Goal: Information Seeking & Learning: Learn about a topic

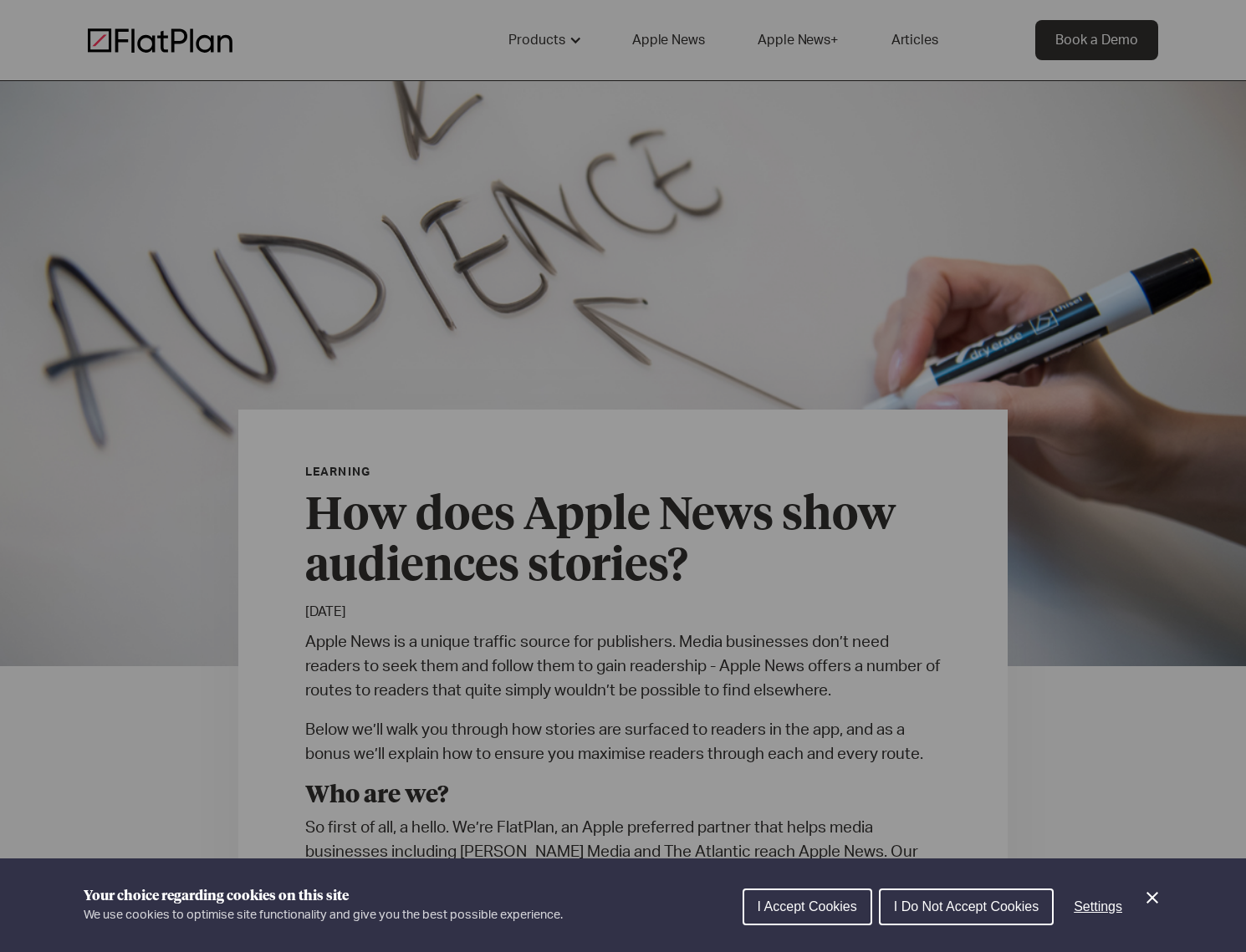
click at [1159, 901] on icon "Close Cookie Control" at bounding box center [1152, 897] width 20 height 20
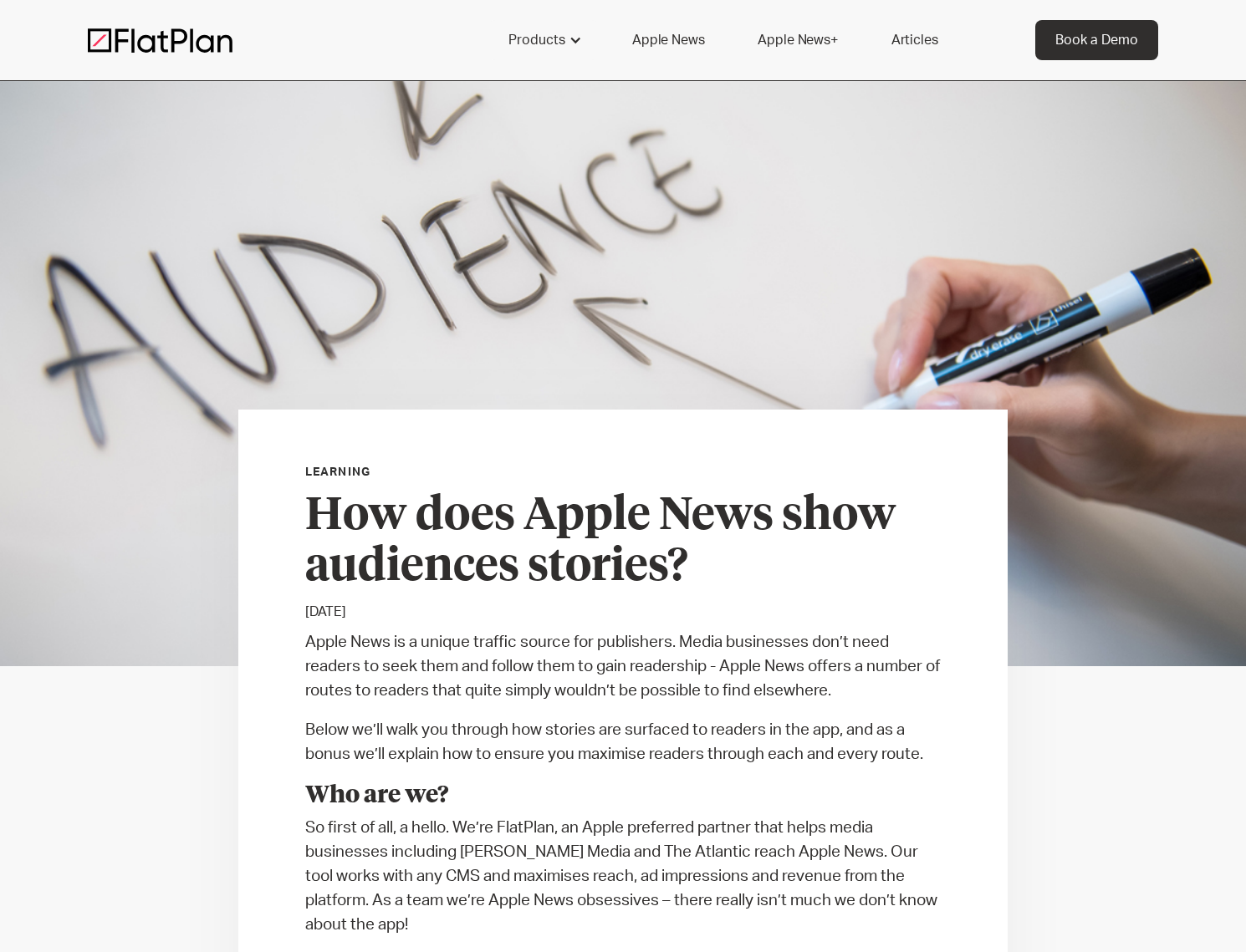
click at [141, 36] on img at bounding box center [160, 40] width 145 height 25
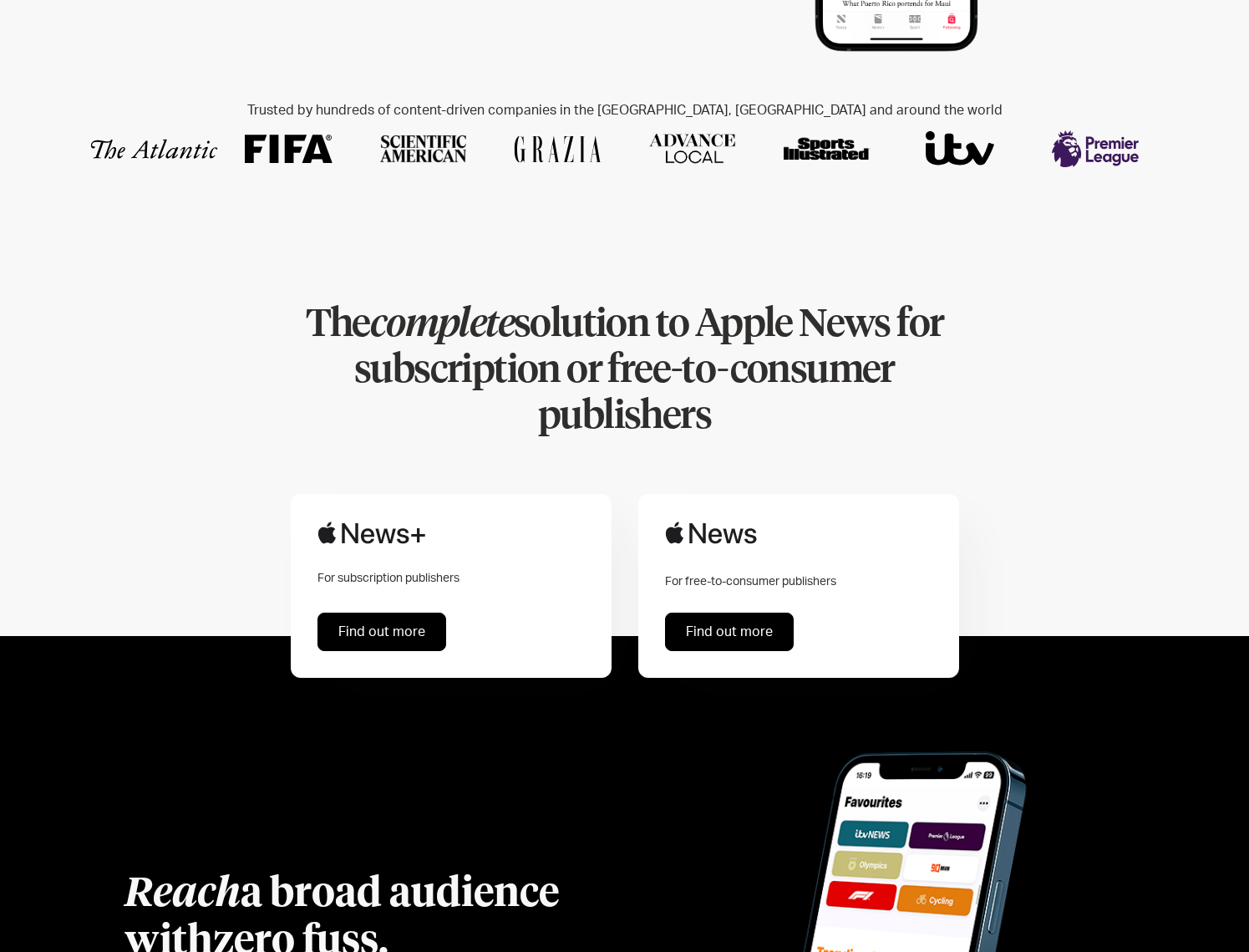
scroll to position [558, 0]
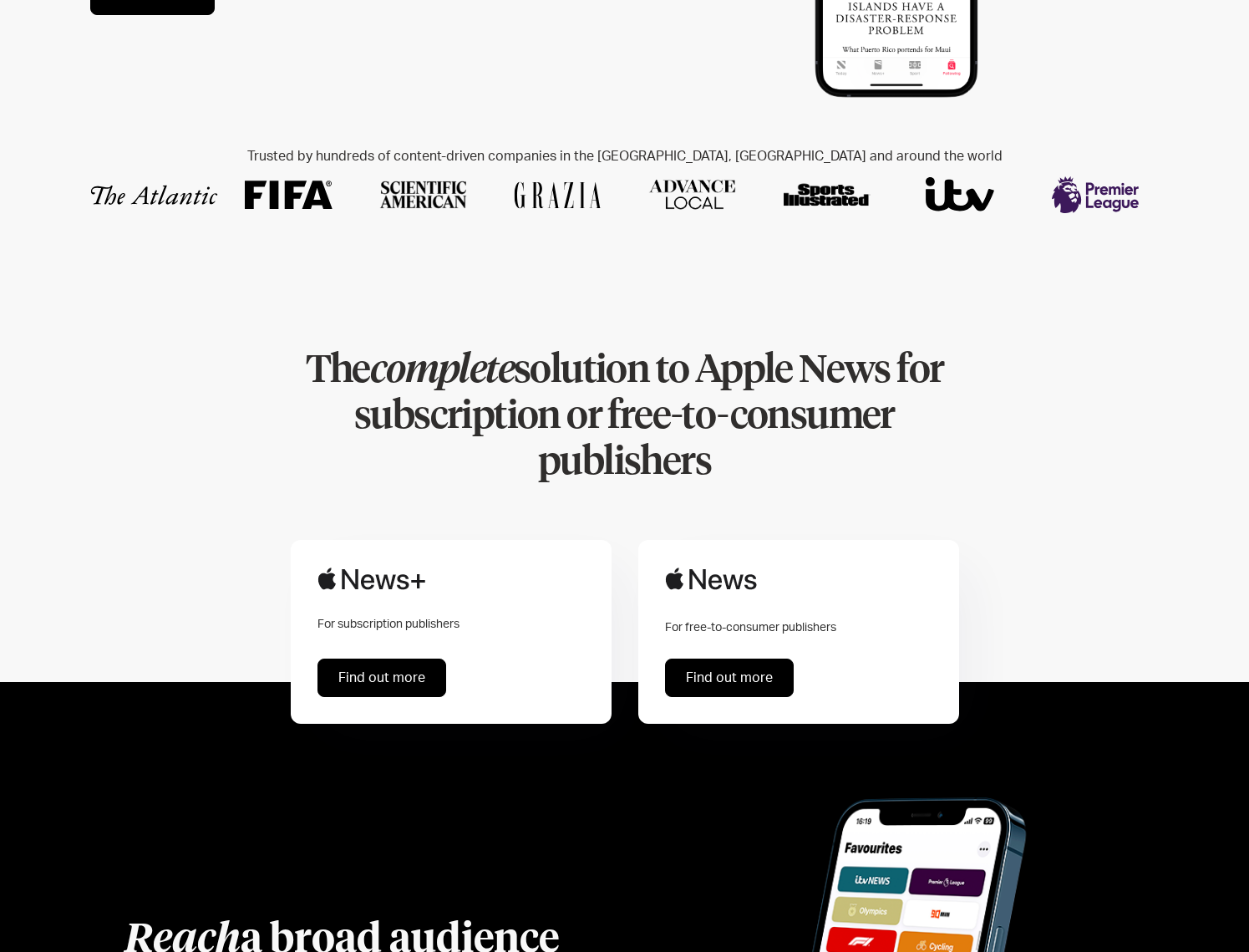
click at [721, 658] on link "Find out more" at bounding box center [730, 677] width 129 height 38
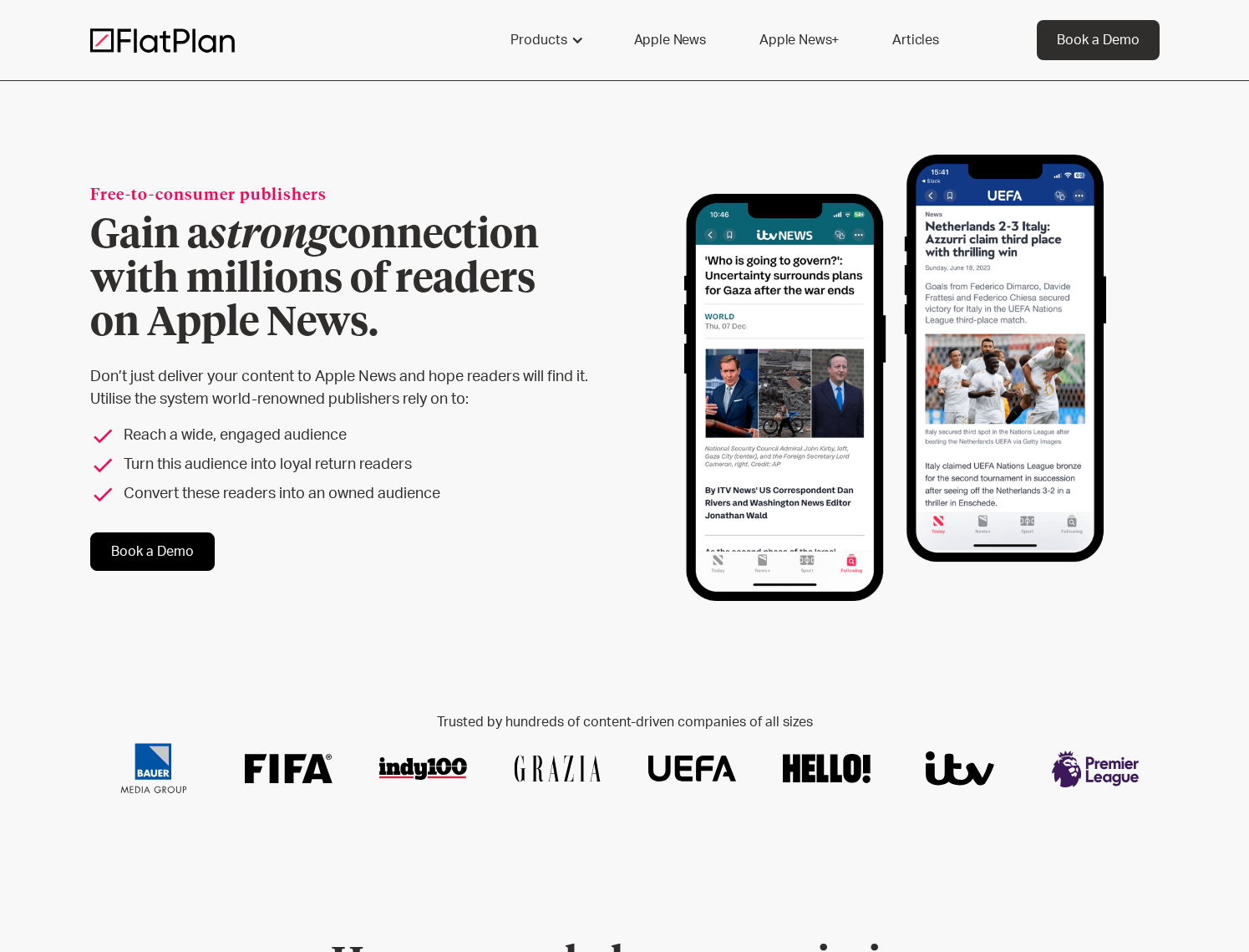
click at [160, 556] on link "Book a Demo" at bounding box center [152, 552] width 125 height 38
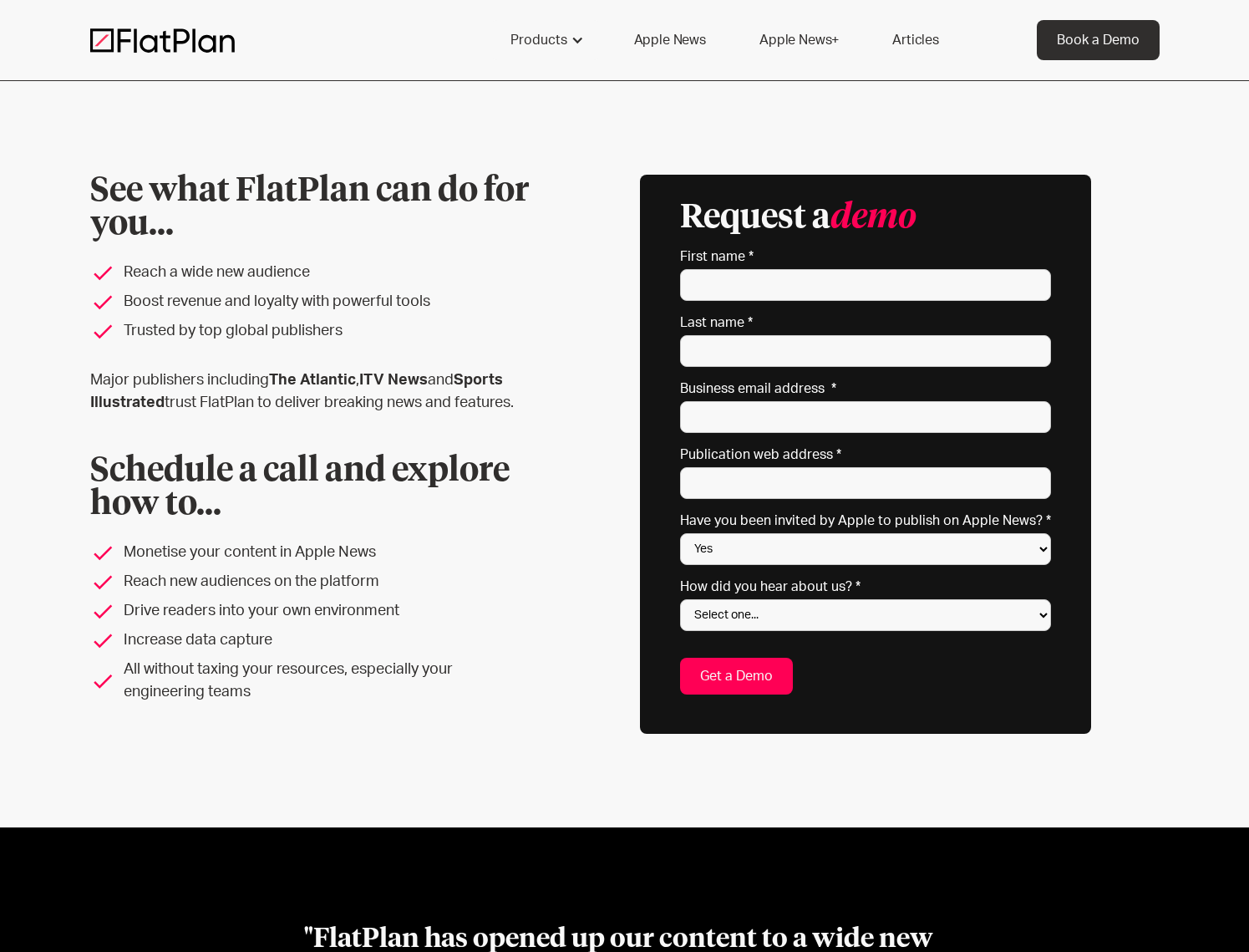
click at [185, 45] on img at bounding box center [162, 40] width 145 height 25
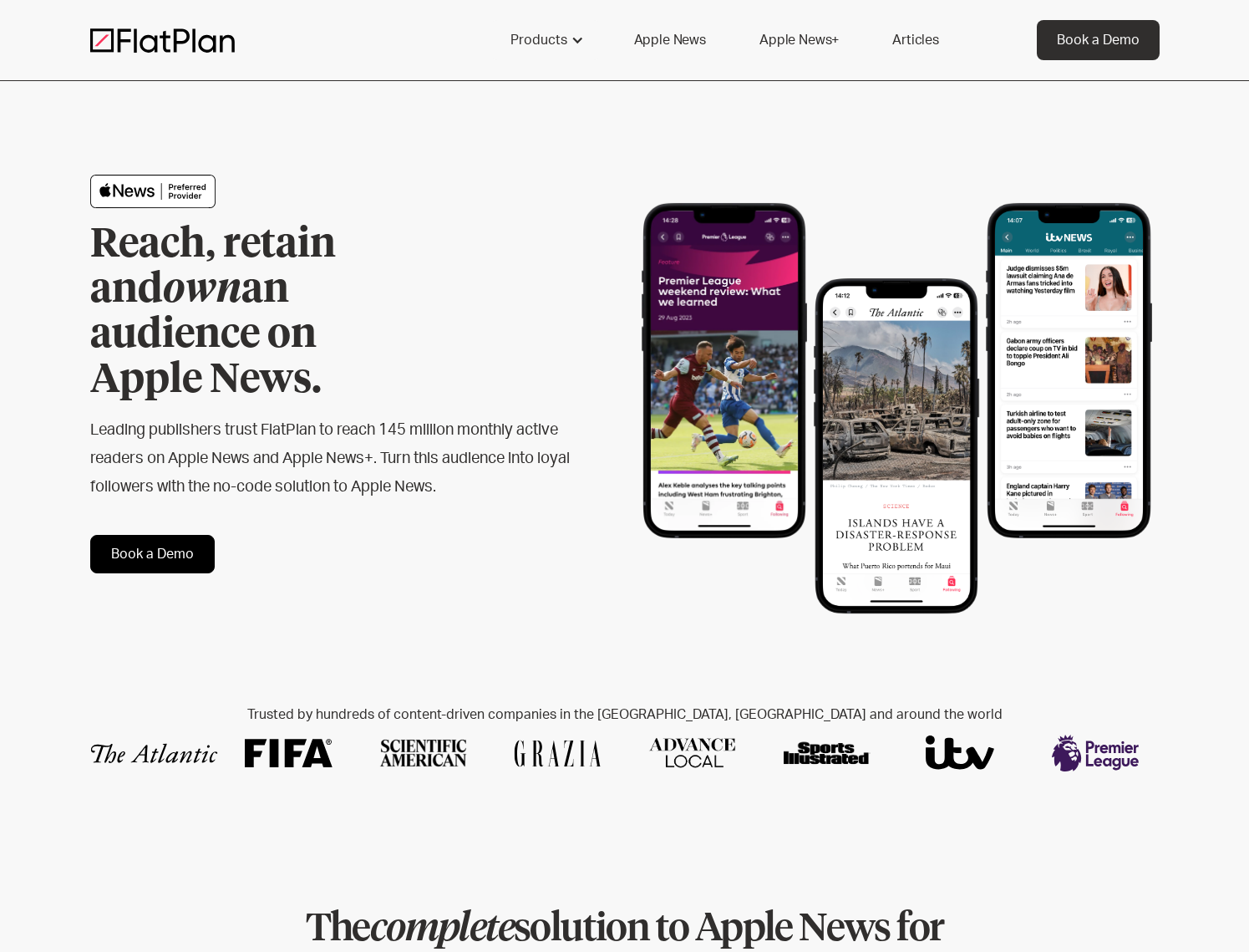
click at [109, 535] on link "Book a Demo" at bounding box center [152, 554] width 125 height 38
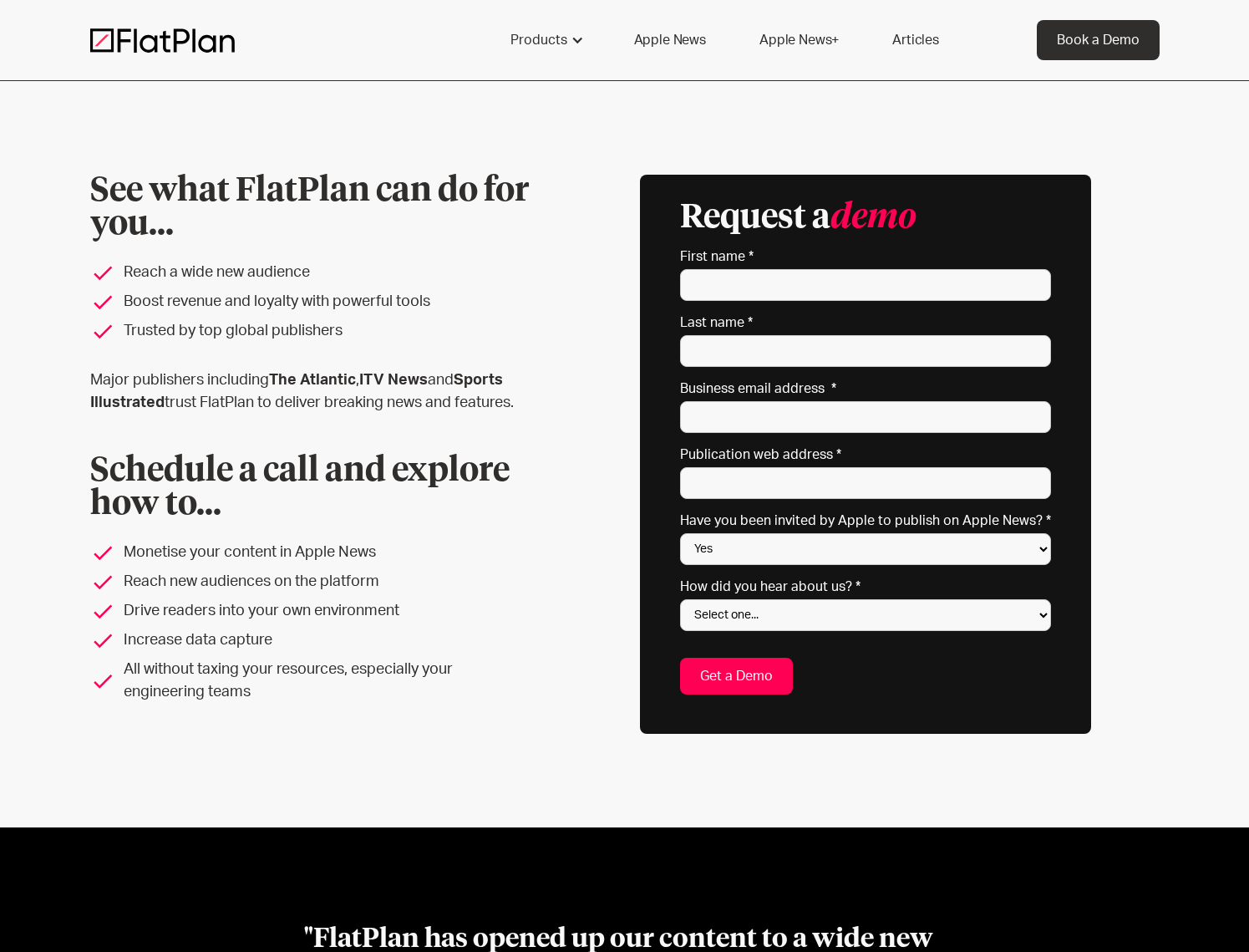
click at [147, 46] on img at bounding box center [162, 40] width 145 height 25
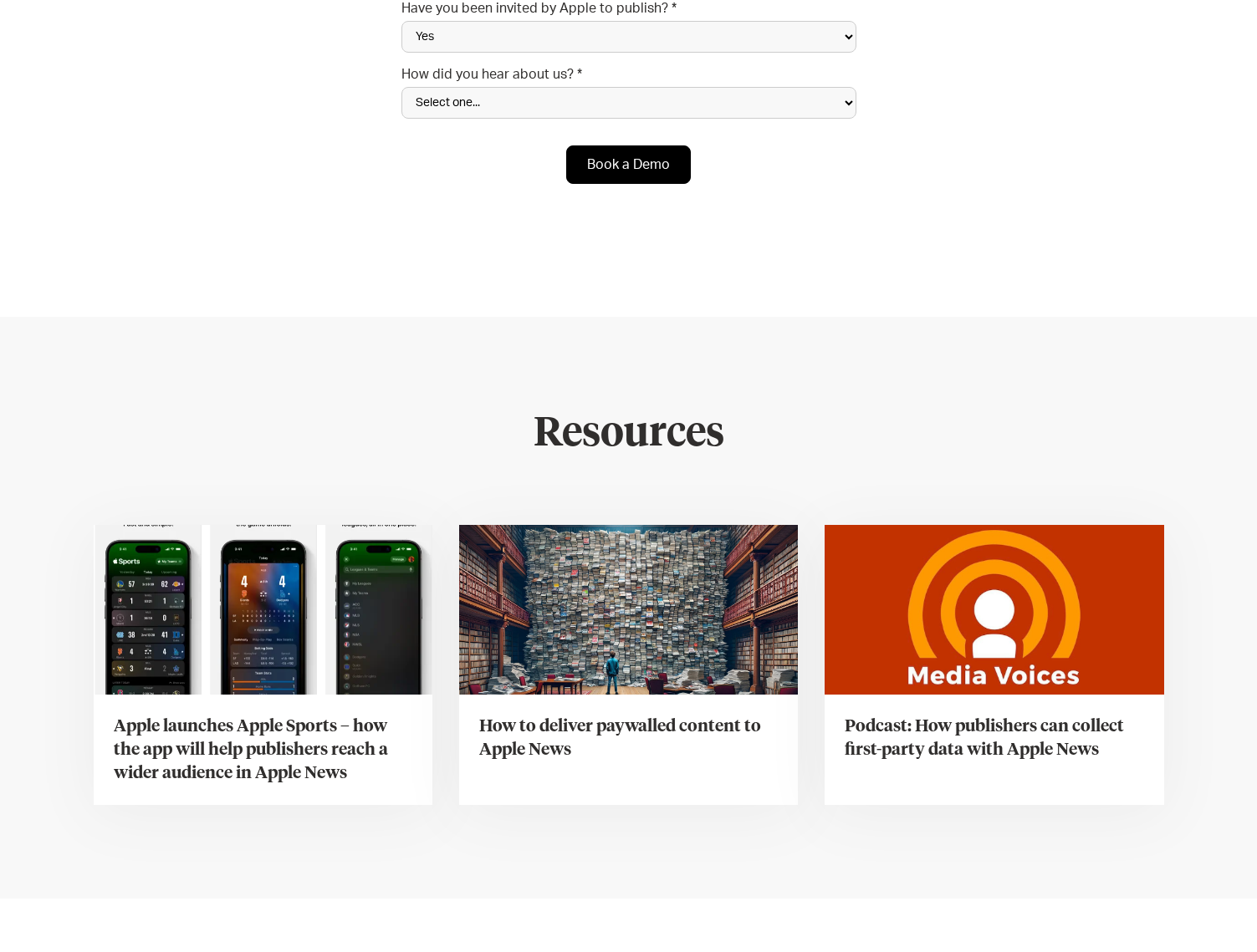
scroll to position [5935, 0]
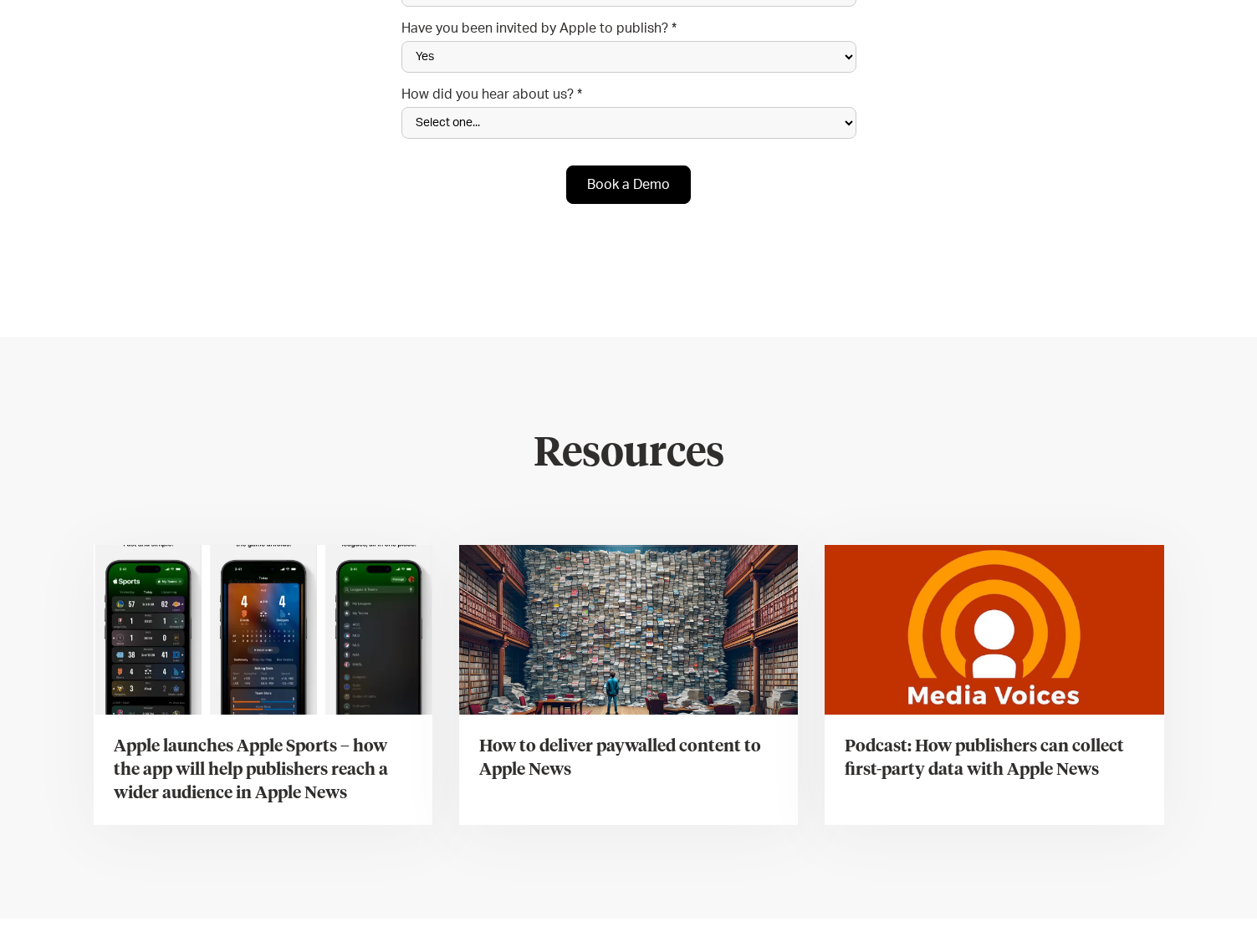
click at [235, 735] on h3 "Apple launches Apple Sports – how the app will help publishers reach a wider au…" at bounding box center [263, 769] width 298 height 70
